Goal: Task Accomplishment & Management: Use online tool/utility

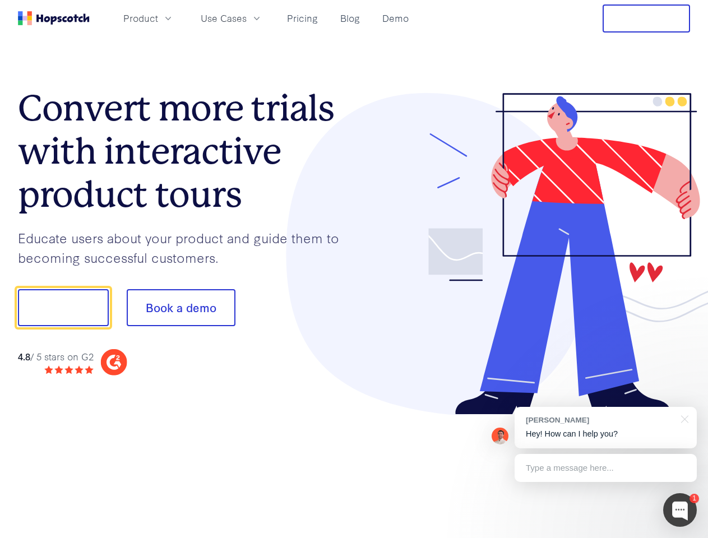
click at [354, 269] on div at bounding box center [522, 254] width 336 height 322
click at [158, 18] on span "Product" at bounding box center [140, 18] width 35 height 14
click at [247, 18] on span "Use Cases" at bounding box center [224, 18] width 46 height 14
click at [647, 19] on button "Free Trial" at bounding box center [646, 18] width 87 height 28
click at [63, 308] on button "Show me!" at bounding box center [63, 307] width 91 height 37
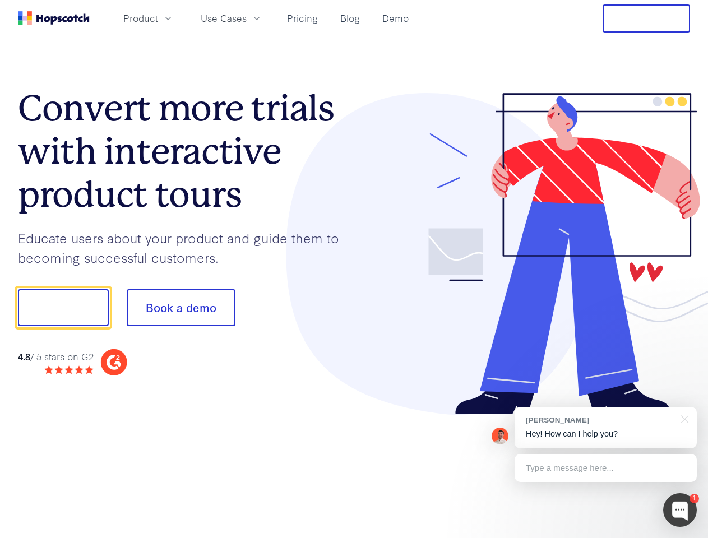
click at [181, 308] on button "Book a demo" at bounding box center [181, 307] width 109 height 37
click at [680, 510] on div at bounding box center [680, 511] width 34 height 34
click at [606, 428] on div "[PERSON_NAME] Hey! How can I help you?" at bounding box center [606, 428] width 182 height 42
click at [683, 418] on div at bounding box center [592, 306] width 210 height 374
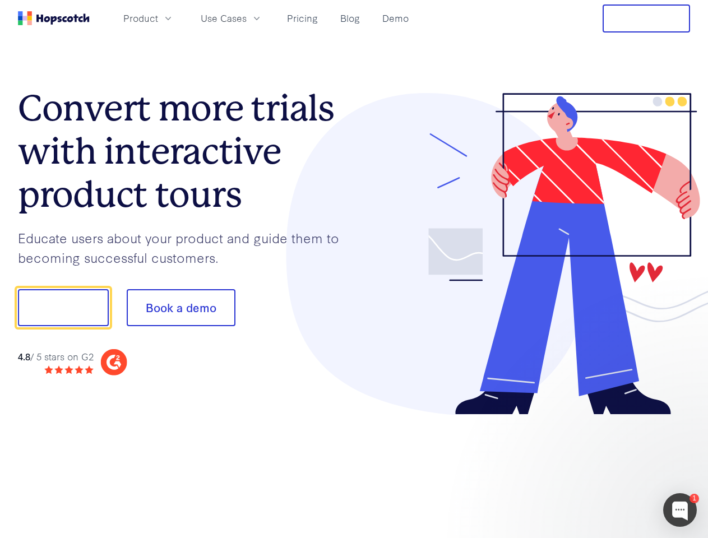
click at [606, 468] on div at bounding box center [592, 382] width 210 height 224
